Goal: Use online tool/utility: Utilize a website feature to perform a specific function

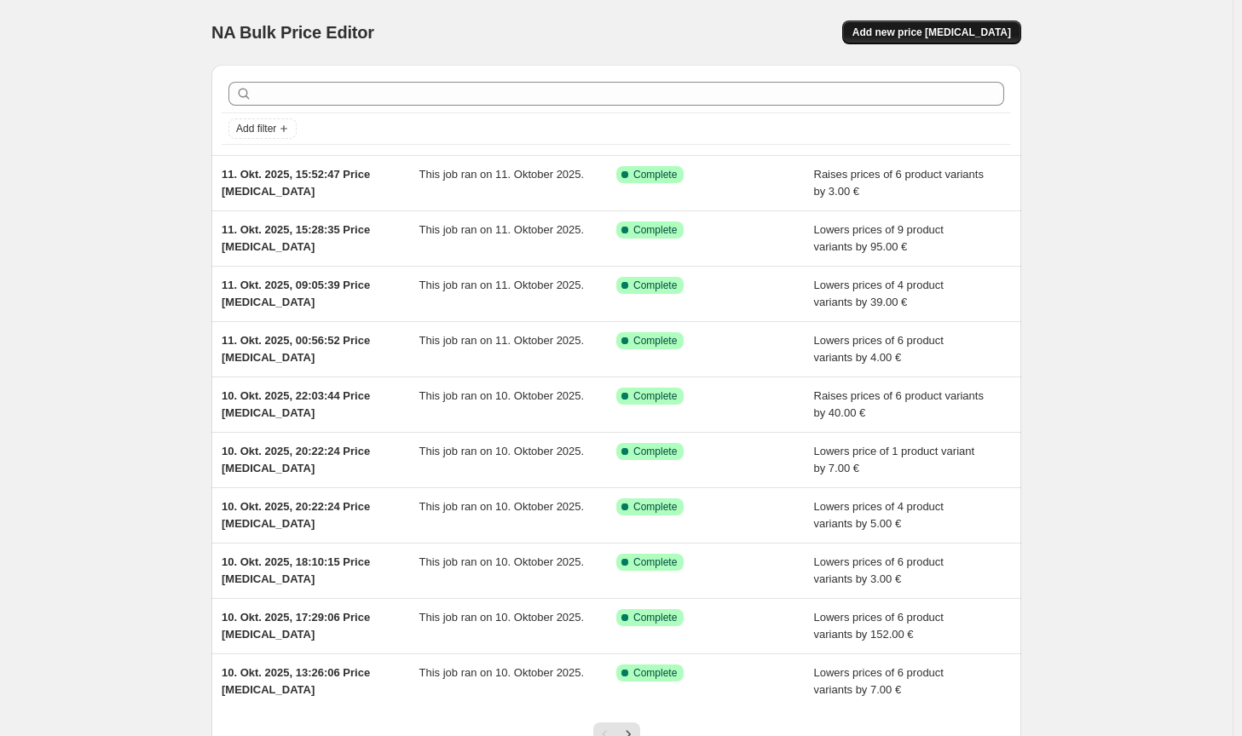
click at [931, 23] on button "Add new price [MEDICAL_DATA]" at bounding box center [931, 32] width 179 height 24
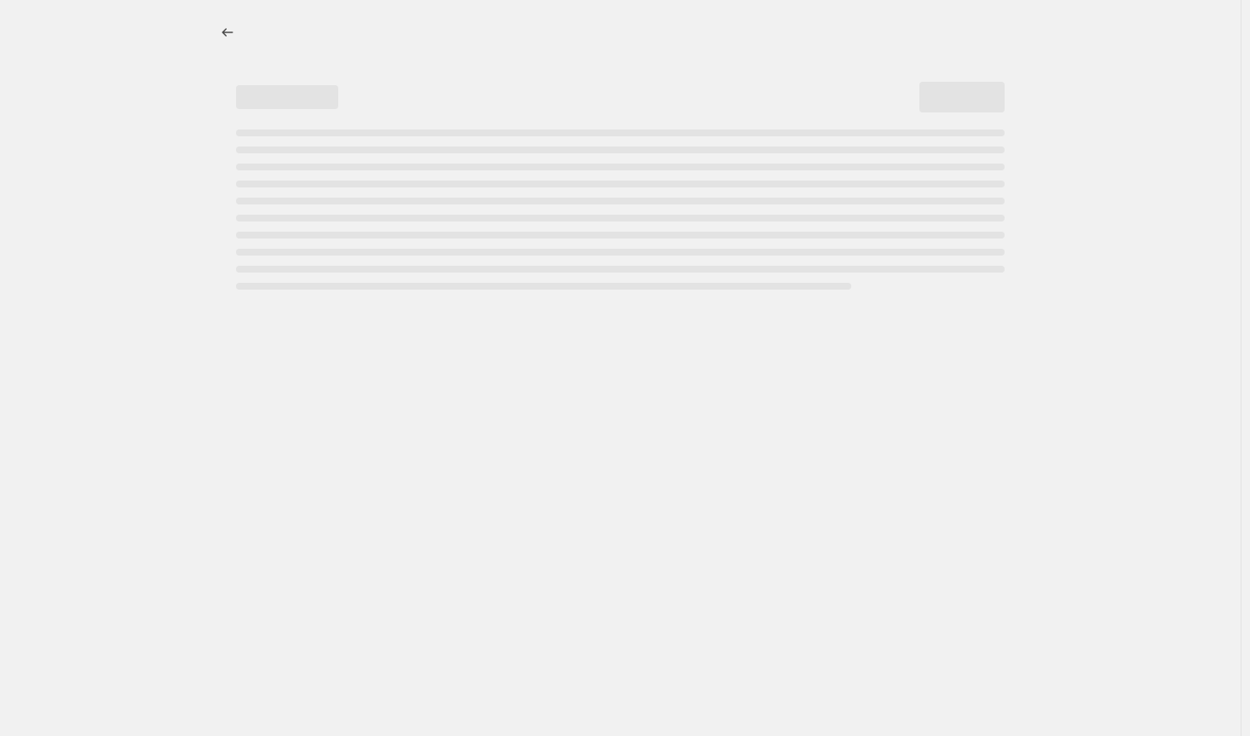
select select "percentage"
